Goal: Find specific page/section: Find specific page/section

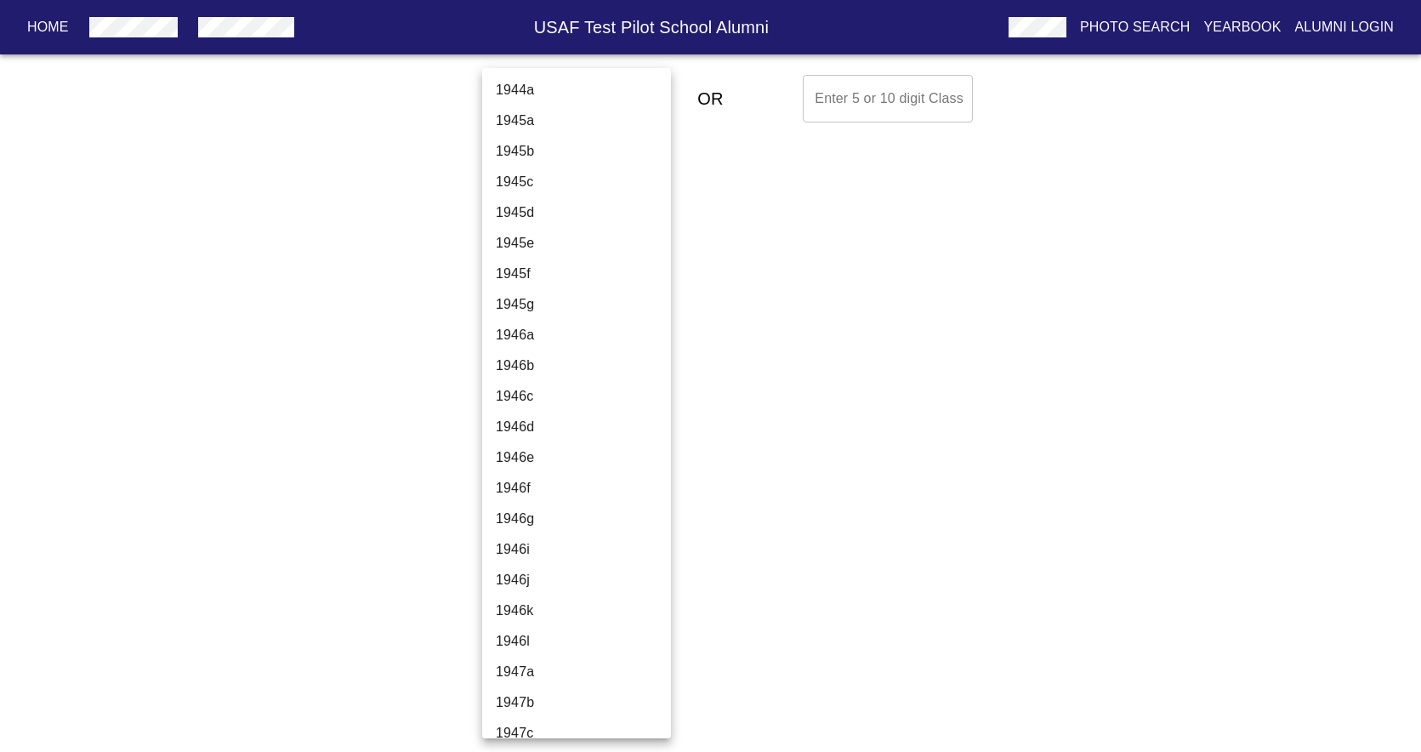
click at [621, 98] on body "Home USAF Test Pilot School Alumni Photo Search Yearbook Alumni Login Select A …" at bounding box center [710, 98] width 1421 height 61
click at [1045, 31] on div at bounding box center [710, 376] width 1421 height 752
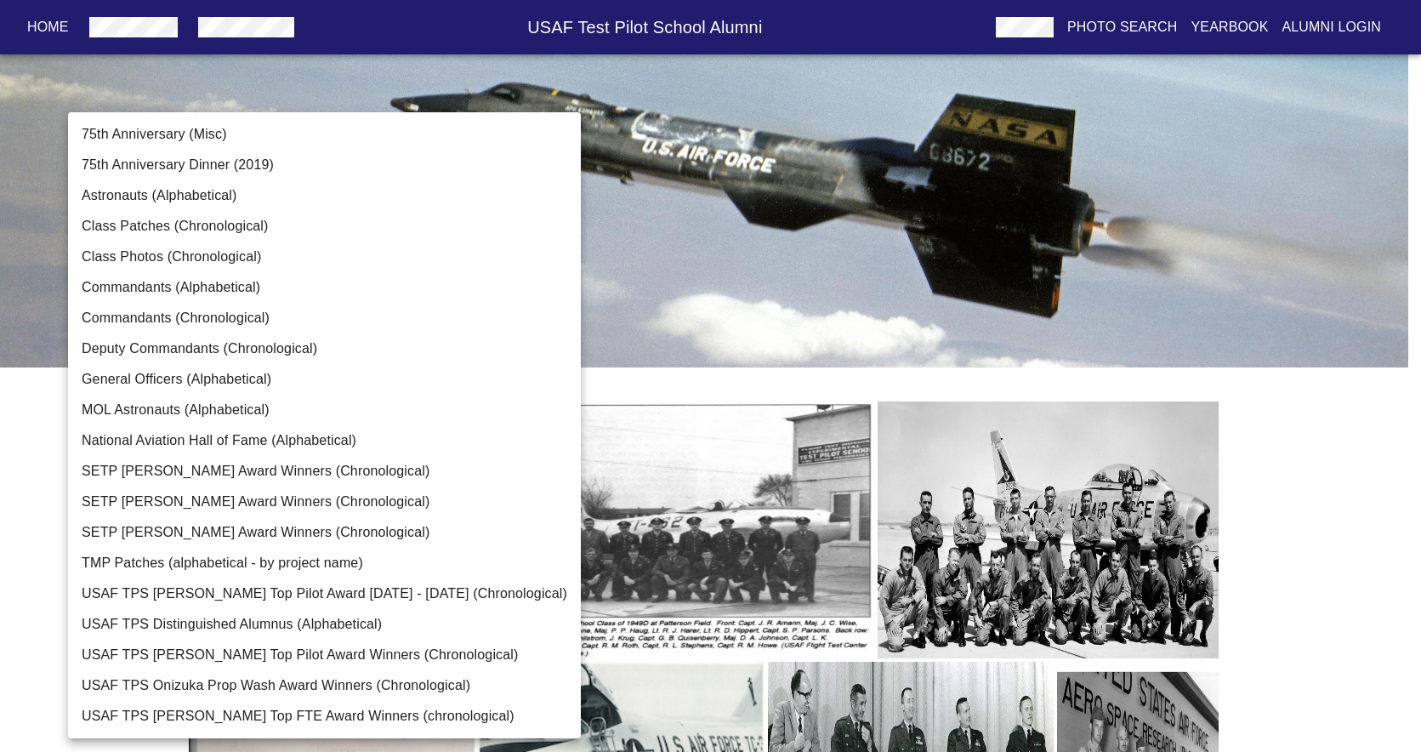
click at [475, 265] on body "Home USAF Test Pilot School Alumni Photo Search Yearbook Alumni Login TPS Photo…" at bounding box center [710, 585] width 1421 height 1116
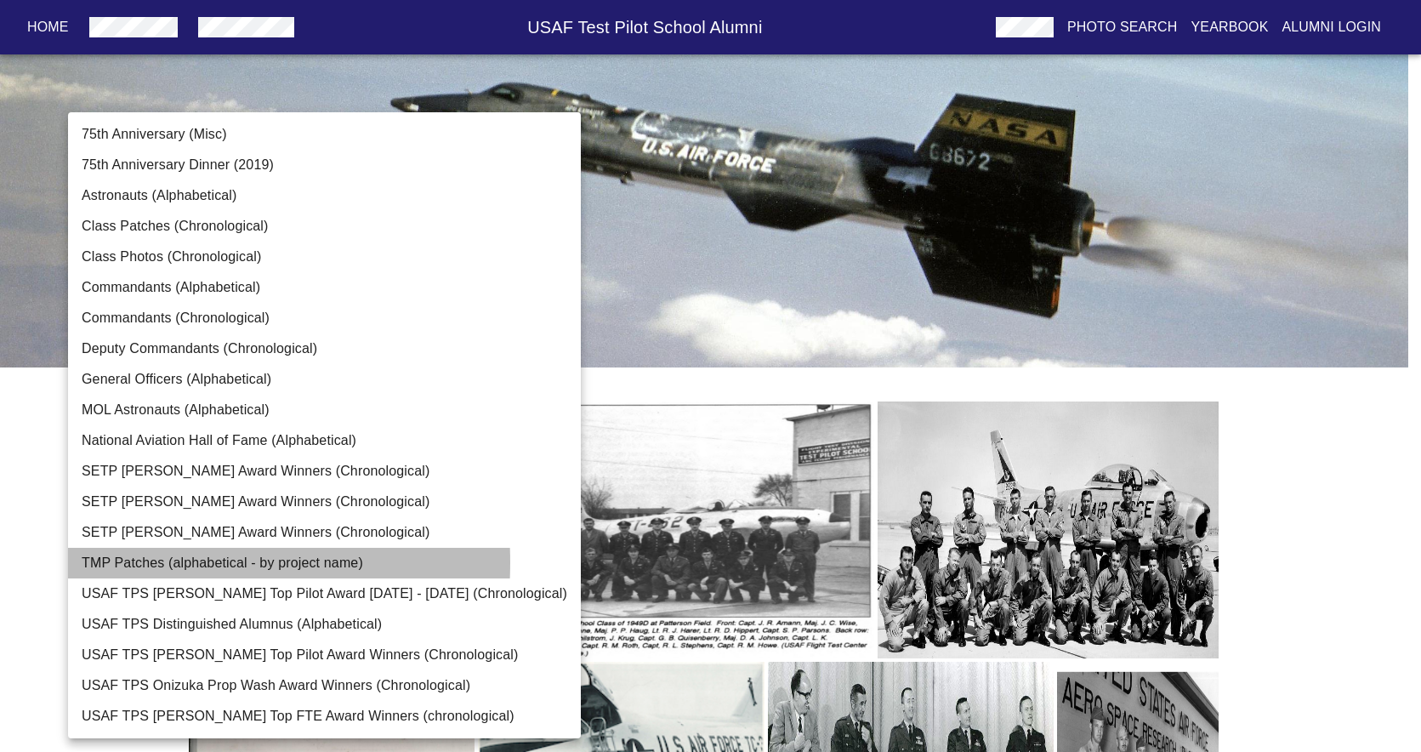
click at [128, 562] on li "TMP Patches (alphabetical - by project name)" at bounding box center [324, 563] width 513 height 31
type input "TMP Patches (alphabetical - by project name)"
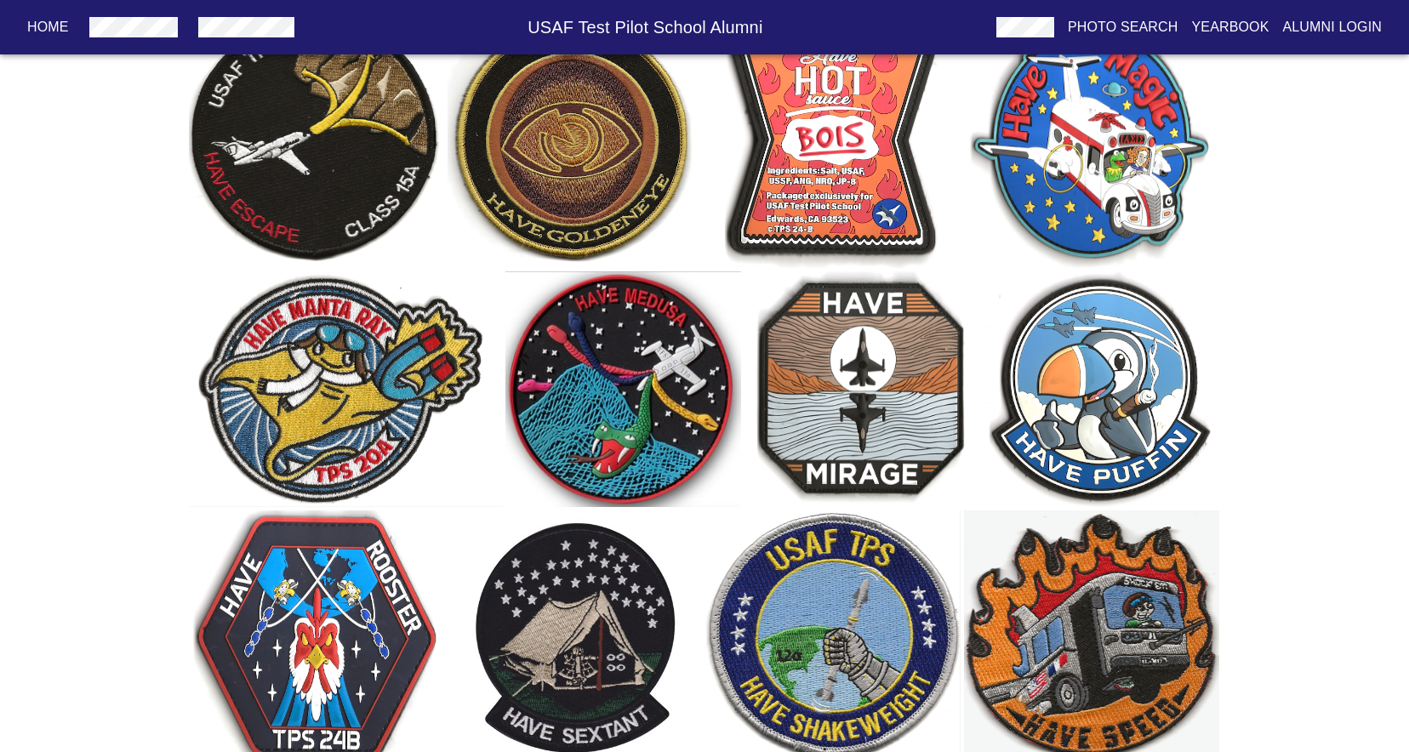
scroll to position [615, 0]
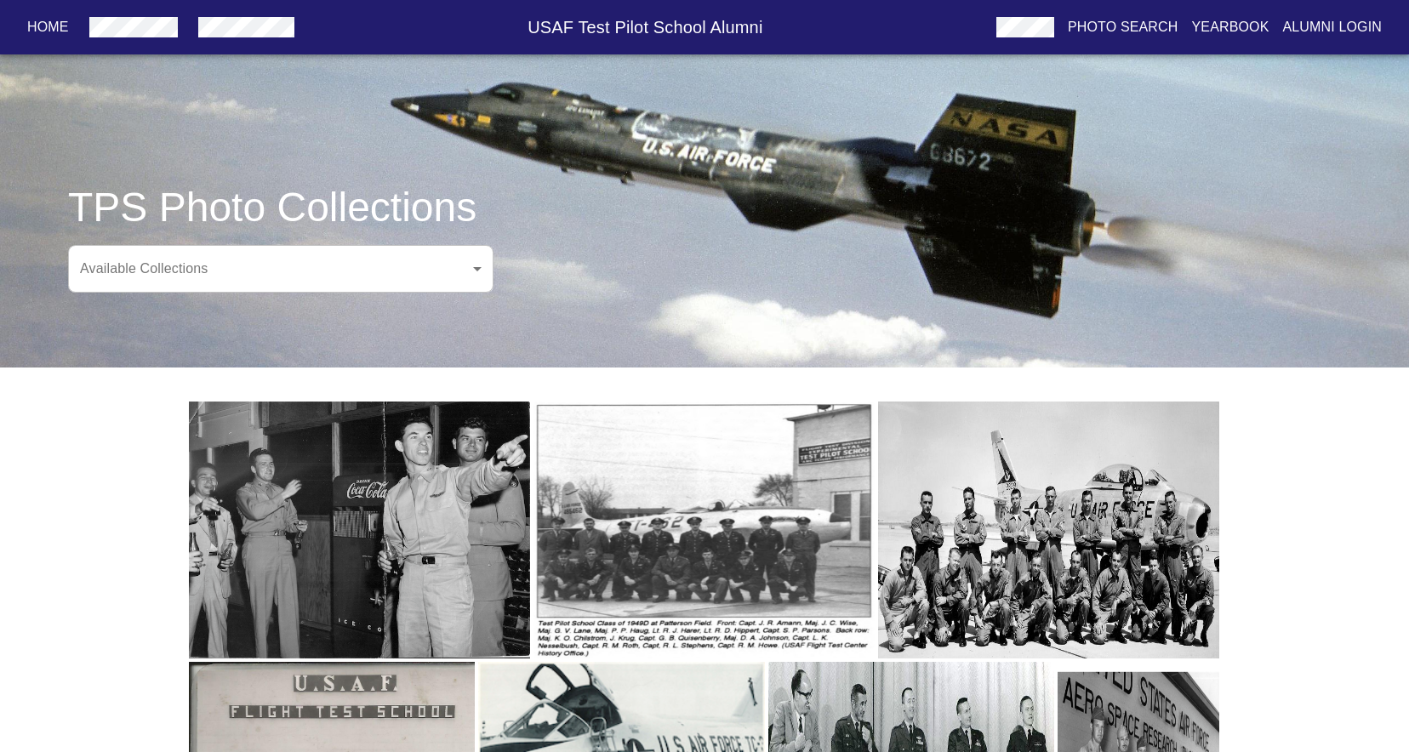
click at [474, 267] on body "Home USAF Test Pilot School Alumni Photo Search Yearbook Alumni Login TPS Photo…" at bounding box center [704, 585] width 1409 height 1116
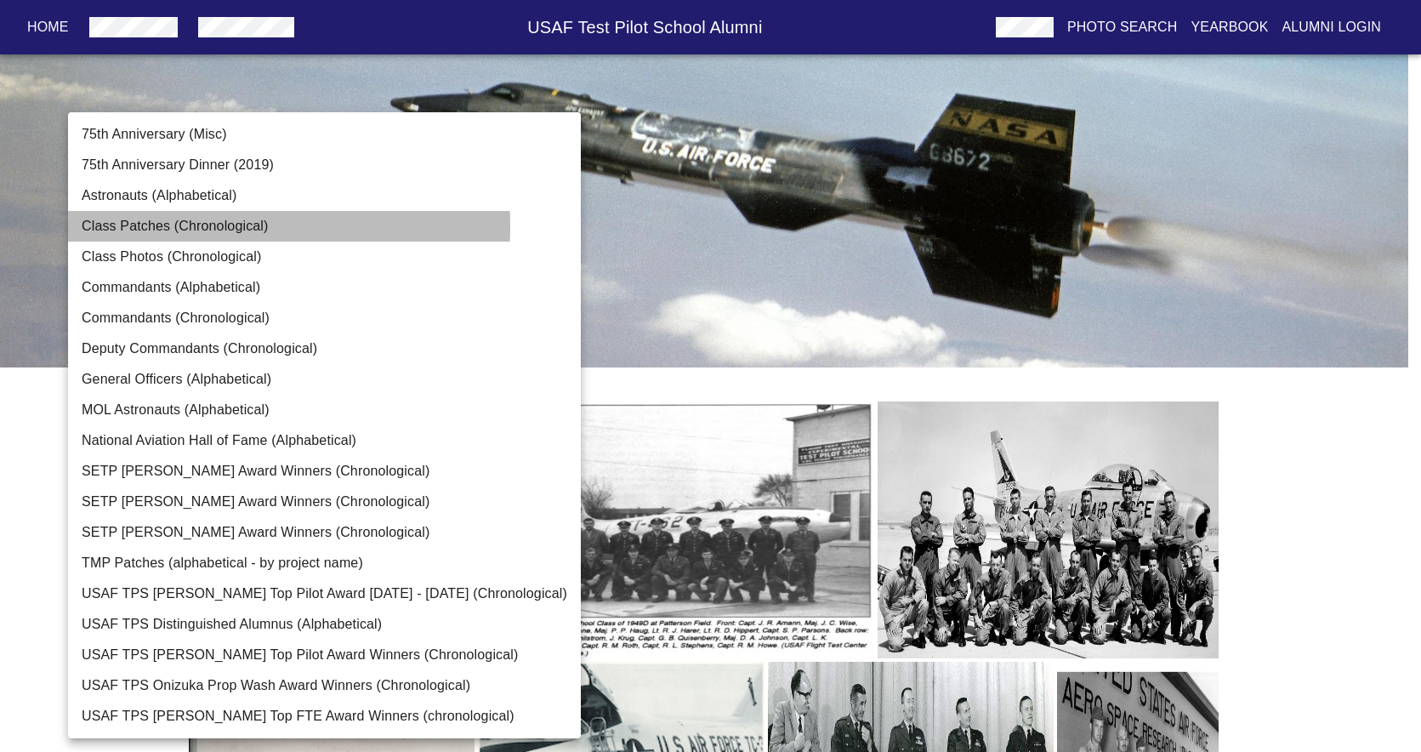
click at [156, 226] on li "Class Patches (Chronological)" at bounding box center [324, 226] width 513 height 31
type input "Class Patches (Chronological)"
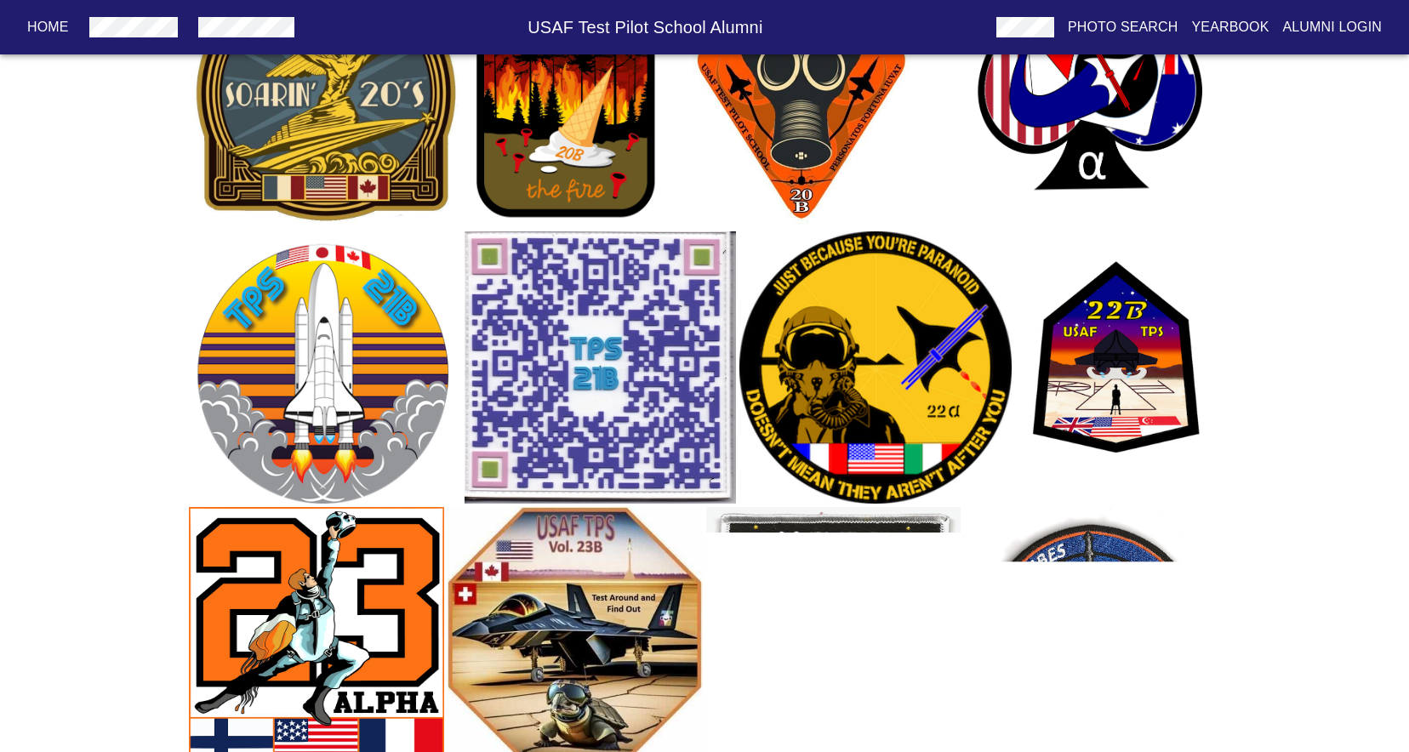
scroll to position [5085, 0]
